Goal: Task Accomplishment & Management: Complete application form

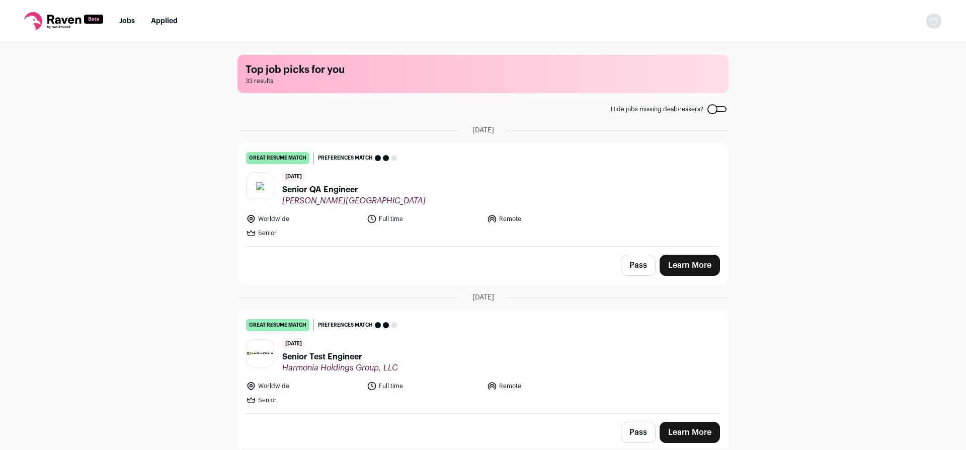
click at [683, 260] on link "Learn More" at bounding box center [690, 265] width 60 height 21
click at [682, 265] on link "Learn More" at bounding box center [690, 265] width 60 height 21
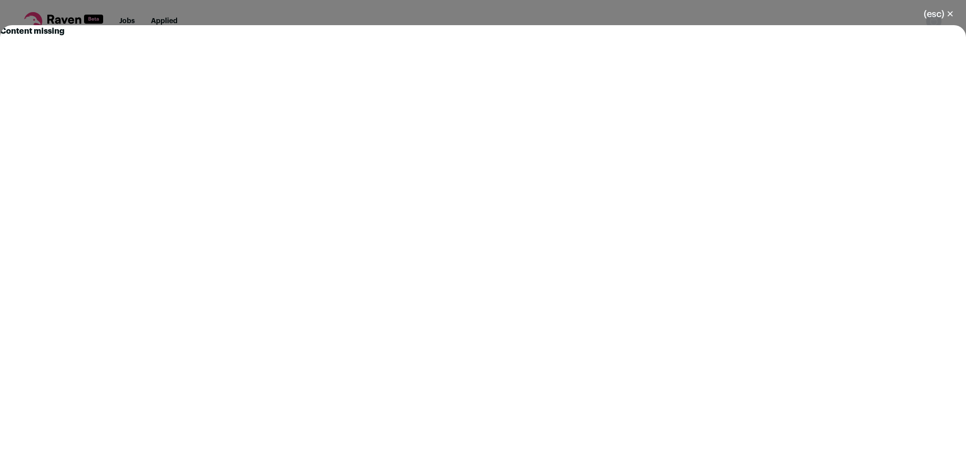
click at [396, 17] on div "(esc) ✕ Content missing" at bounding box center [483, 225] width 966 height 450
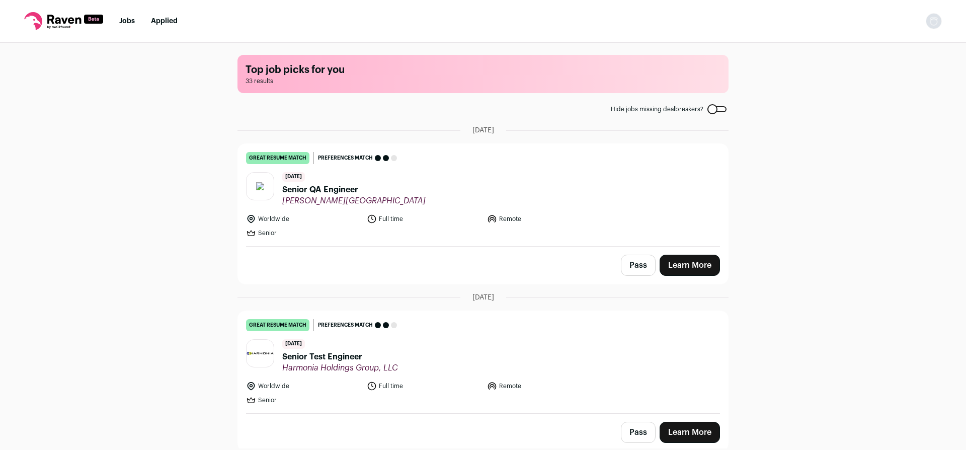
click at [344, 187] on span "Senior QA Engineer" at bounding box center [353, 190] width 143 height 12
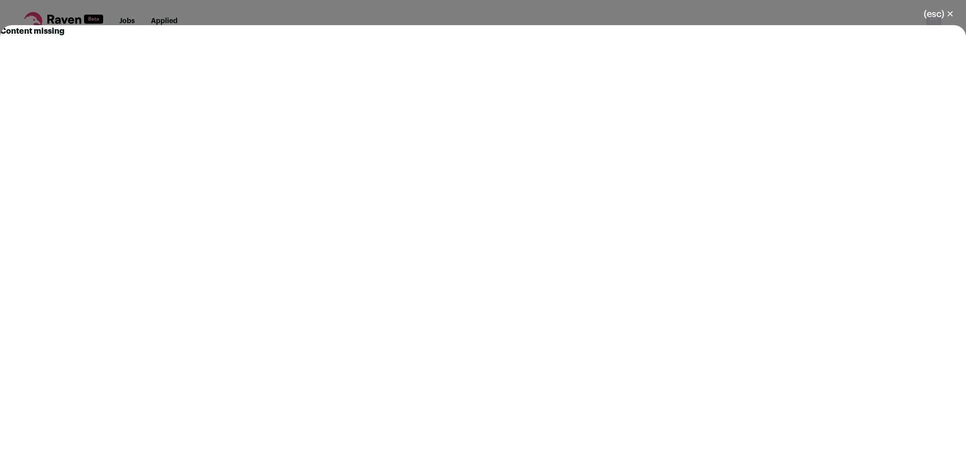
click at [952, 12] on button "(esc) ✕" at bounding box center [939, 14] width 54 height 22
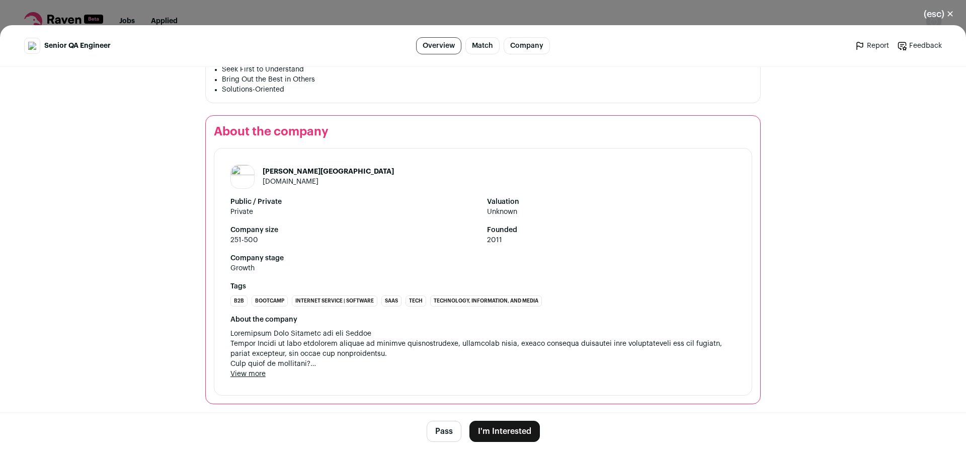
scroll to position [1099, 0]
click at [498, 432] on button "I'm Interested" at bounding box center [504, 431] width 70 height 21
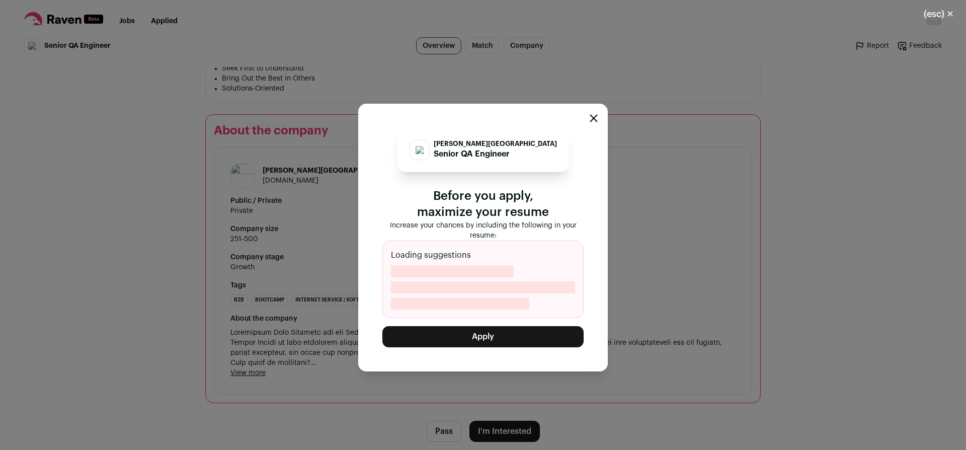
click at [559, 341] on button "Apply" at bounding box center [482, 336] width 201 height 21
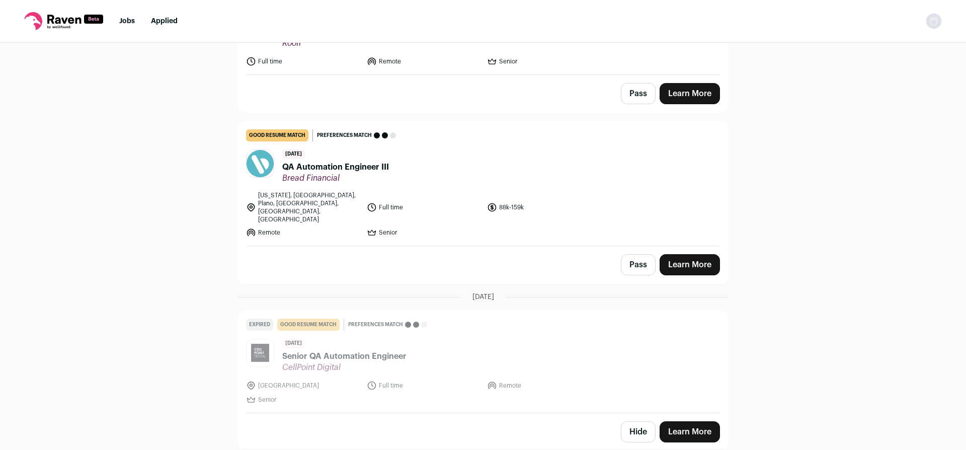
scroll to position [3541, 0]
click at [157, 19] on link "Applied" at bounding box center [164, 21] width 27 height 7
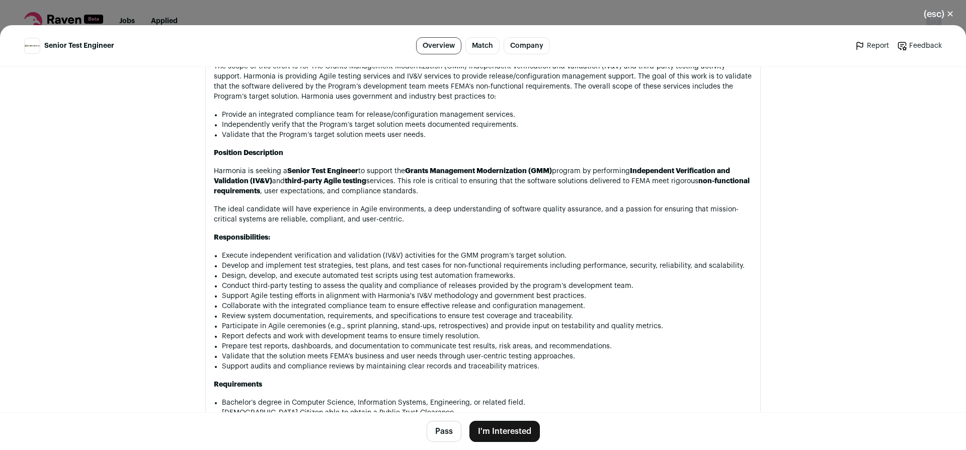
scroll to position [872, 0]
